Goal: Check status: Check status

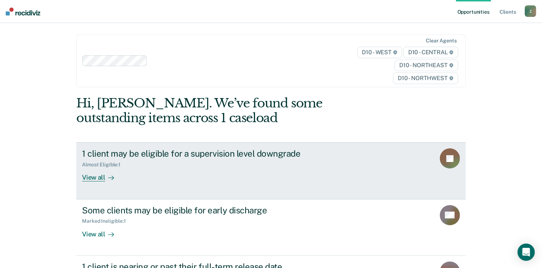
click at [87, 179] on div "View all" at bounding box center [102, 175] width 40 height 14
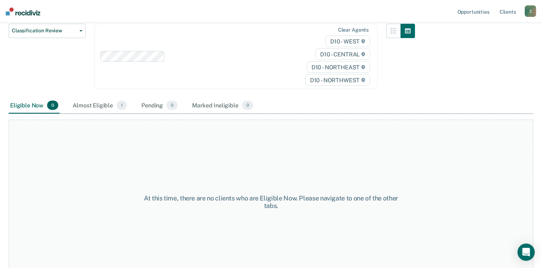
scroll to position [101, 0]
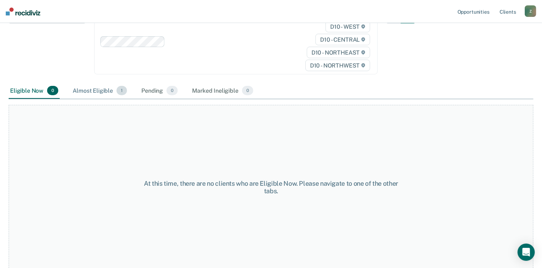
click at [104, 92] on div "Almost Eligible 1" at bounding box center [99, 91] width 57 height 16
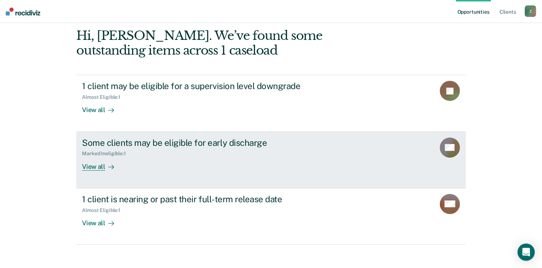
scroll to position [72, 0]
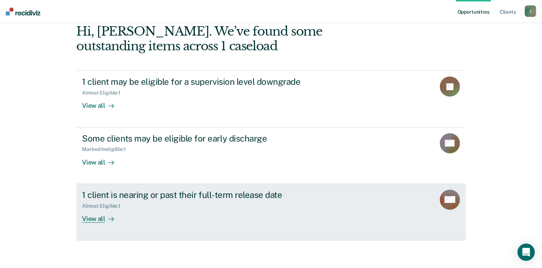
click at [95, 219] on div "View all" at bounding box center [102, 216] width 40 height 14
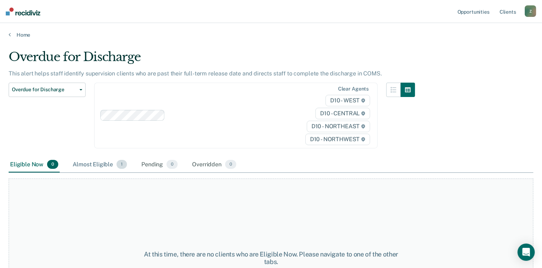
click at [108, 164] on div "Almost Eligible 1" at bounding box center [99, 165] width 57 height 16
